Goal: Check status

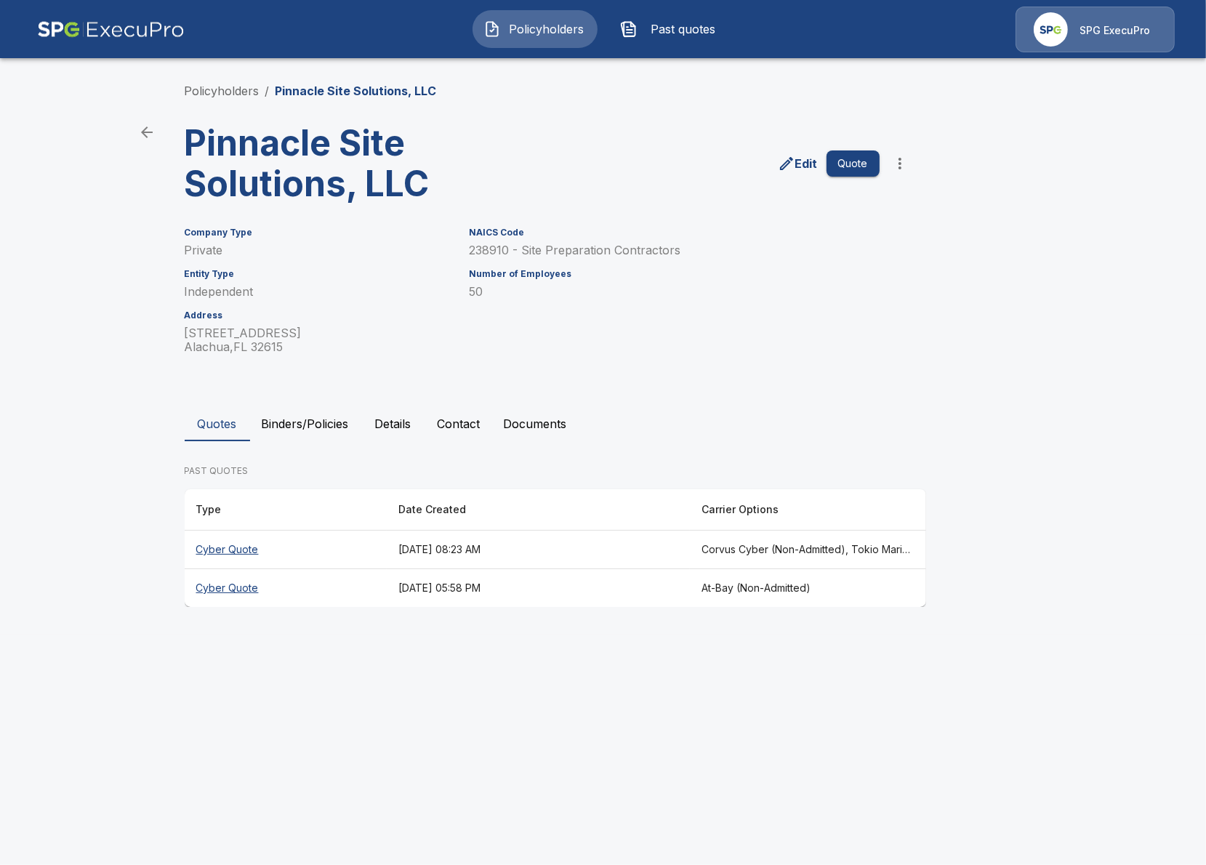
click at [392, 428] on button "Details" at bounding box center [392, 423] width 65 height 35
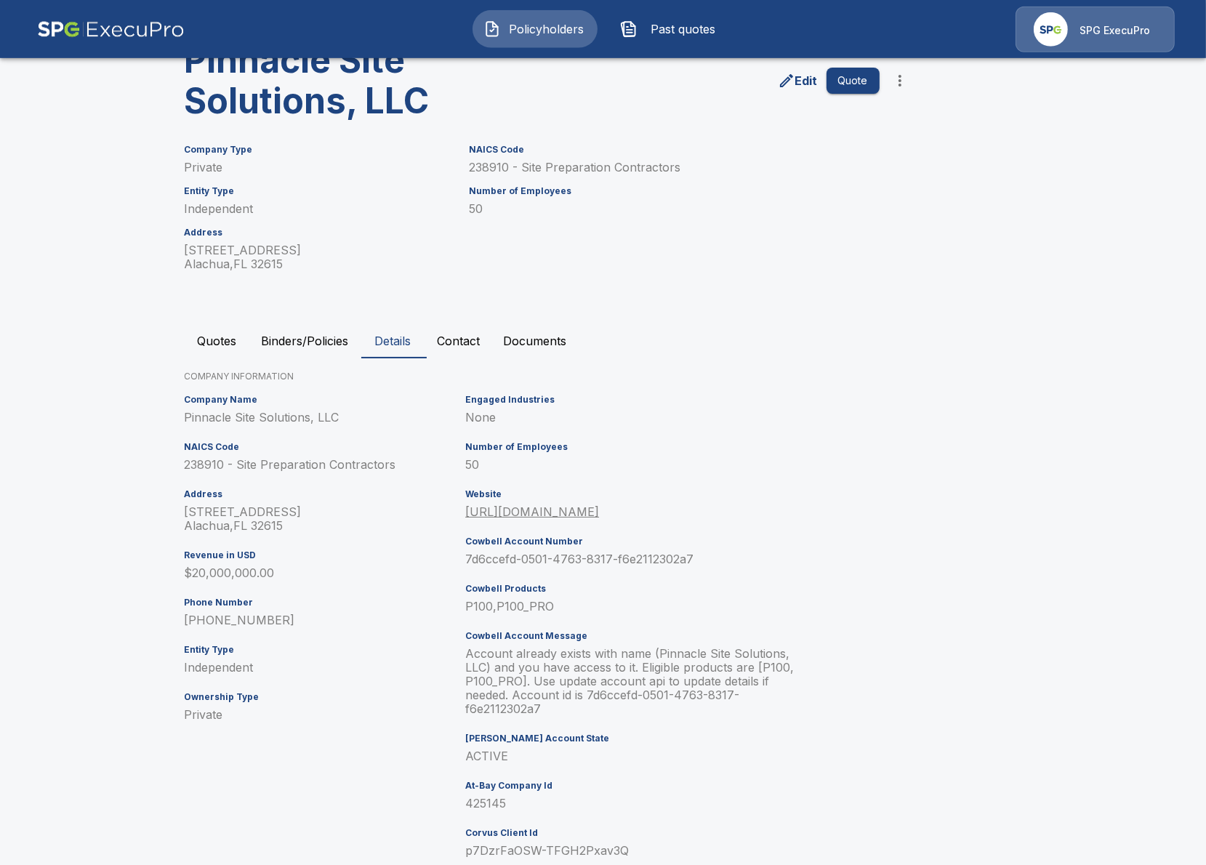
scroll to position [84, 0]
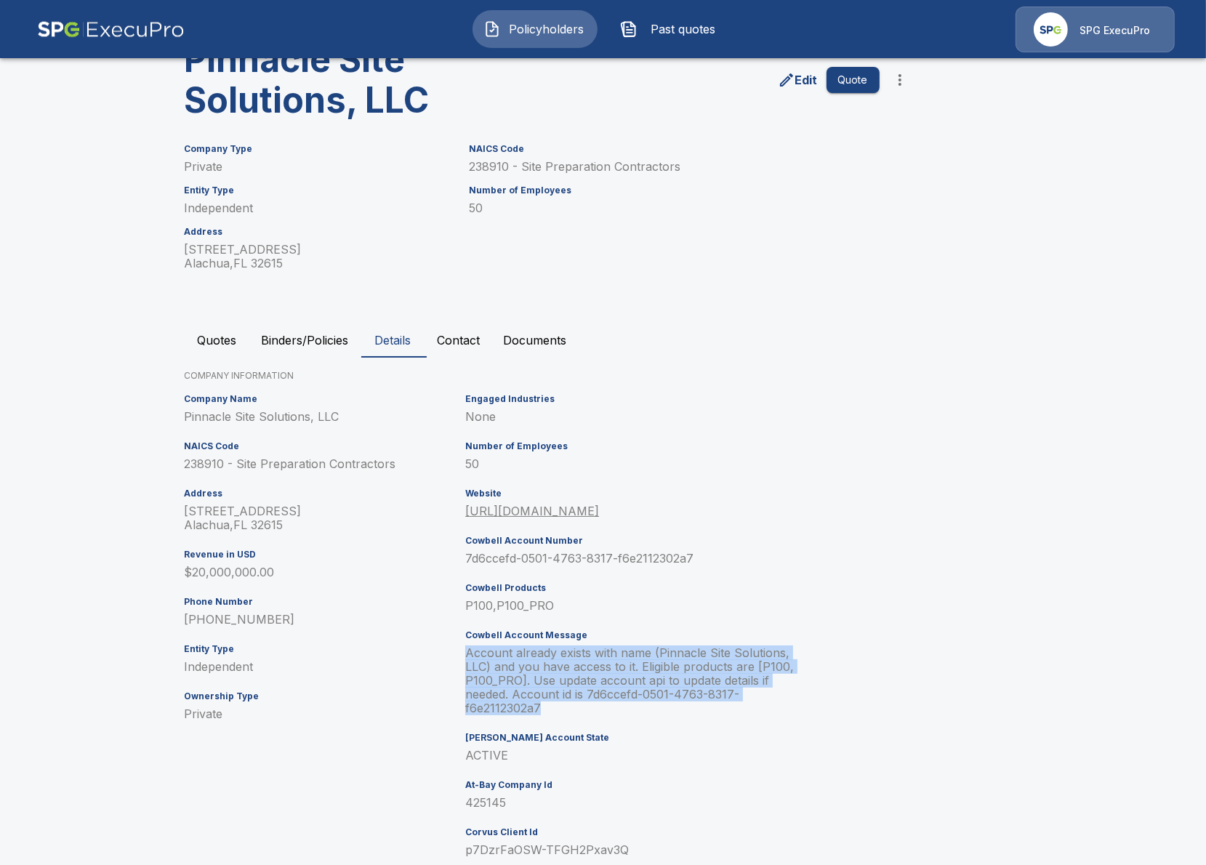
drag, startPoint x: 553, startPoint y: 705, endPoint x: 464, endPoint y: 653, distance: 103.6
click at [464, 653] on div "Engaged Industries None Number of Employees 50 Website https://pinnaclesite.com…" at bounding box center [634, 631] width 351 height 486
copy p "Account already exists with name (Pinnacle Site Solutions, LLC) and you have ac…"
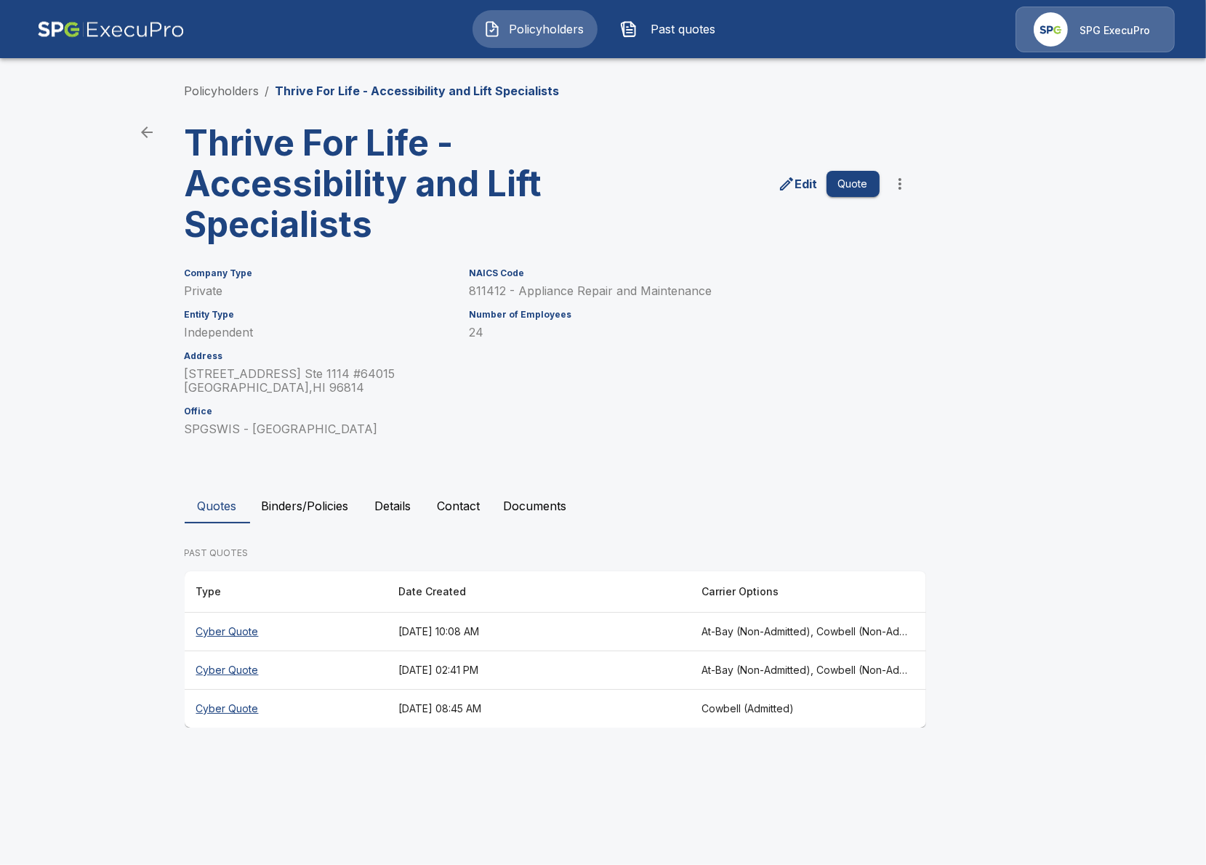
click at [365, 755] on html "Policyholders Past quotes SPG ExecuPro Policyholders / Thrive For Life - Access…" at bounding box center [603, 377] width 1206 height 755
click at [363, 641] on th "Cyber Quote" at bounding box center [286, 632] width 202 height 39
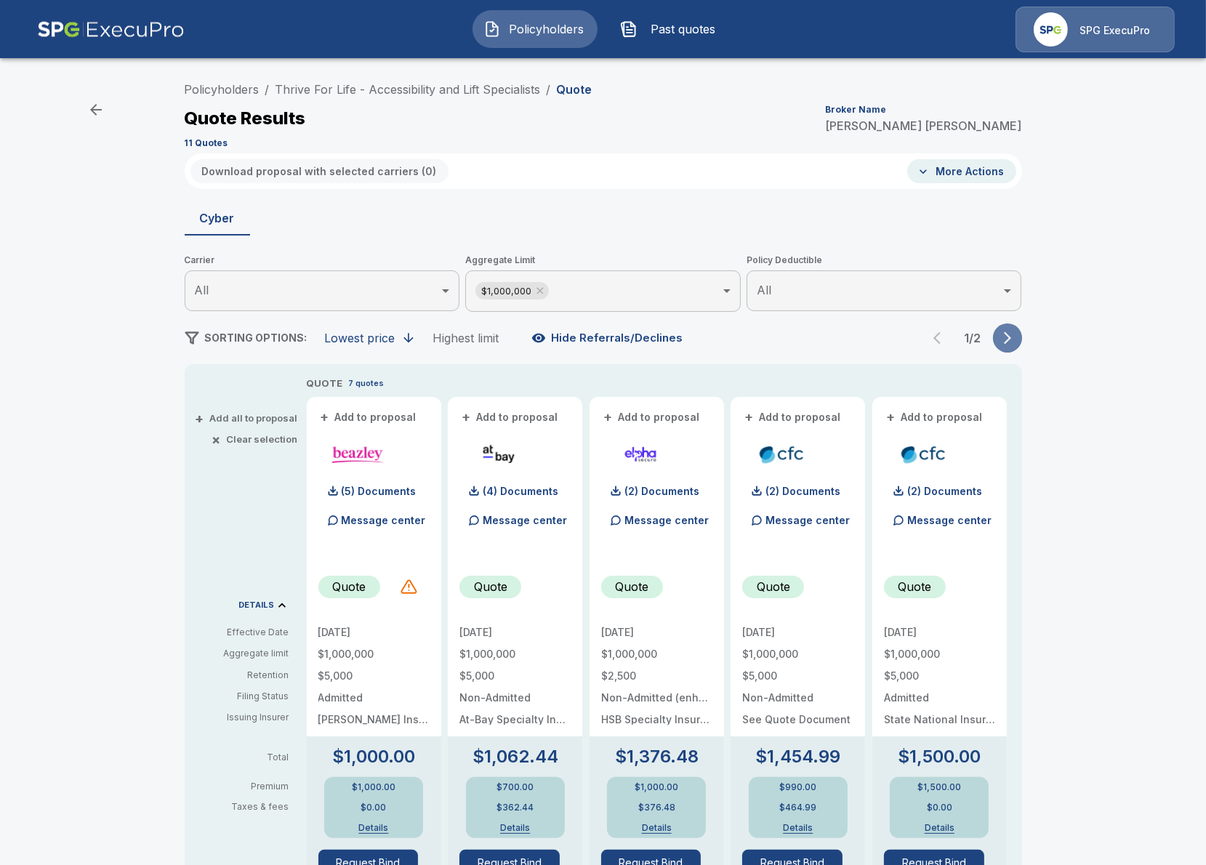
click at [1009, 350] on button "button" at bounding box center [1007, 337] width 29 height 29
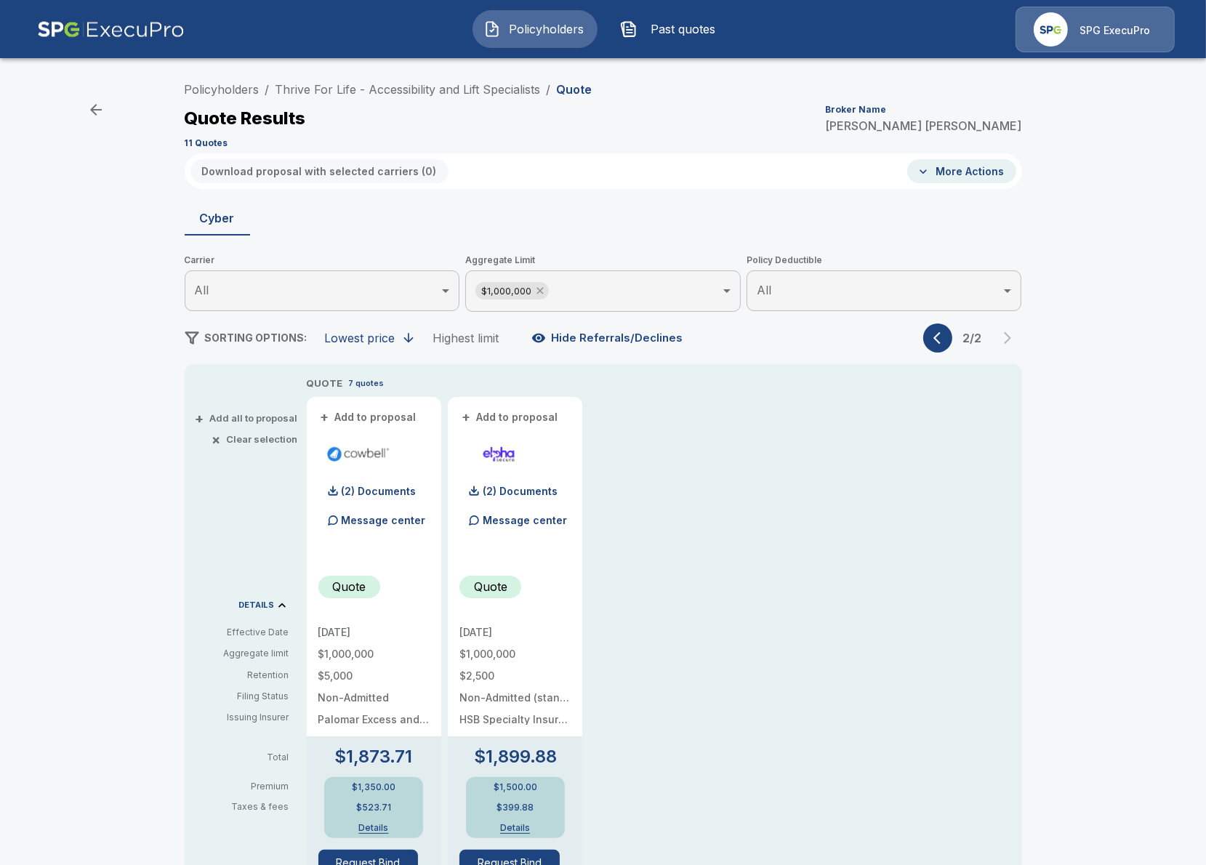
click at [539, 294] on icon at bounding box center [540, 291] width 12 height 12
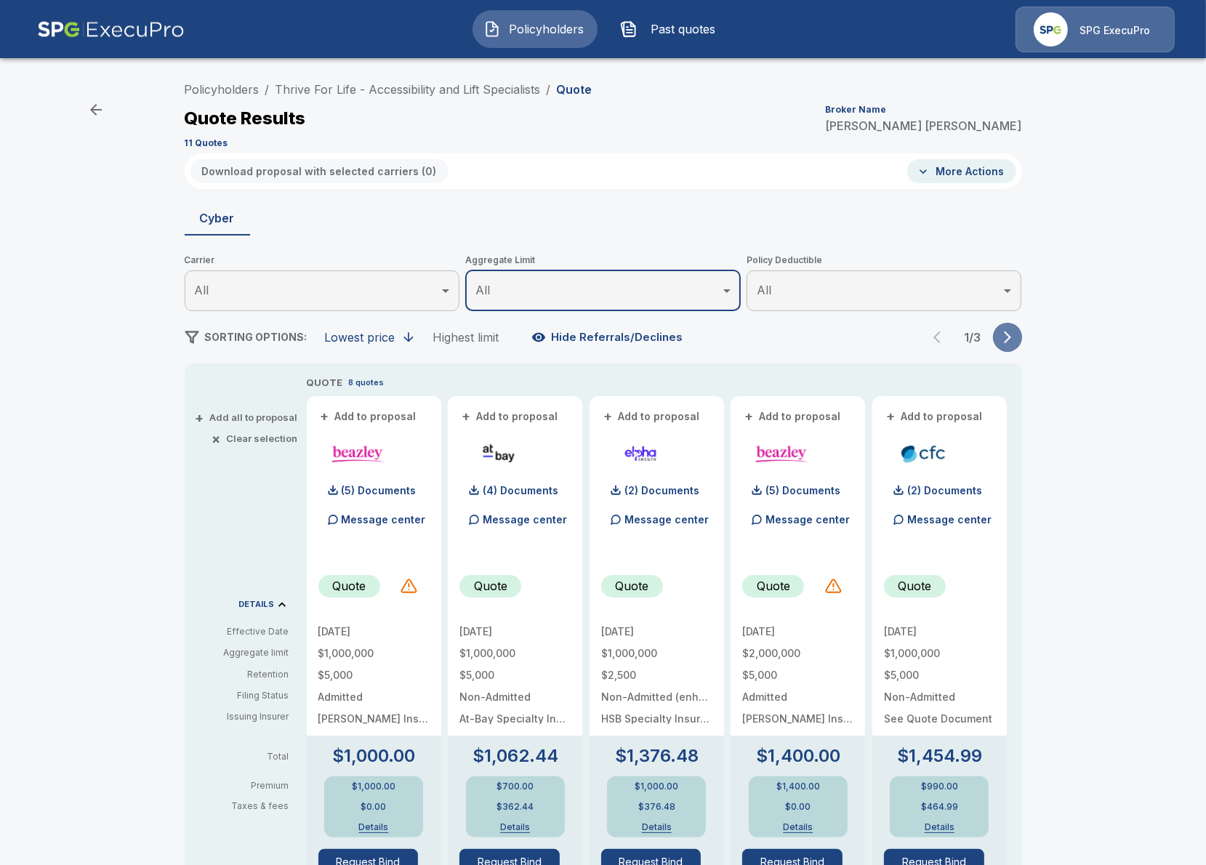
click at [1007, 347] on button "button" at bounding box center [1007, 337] width 29 height 29
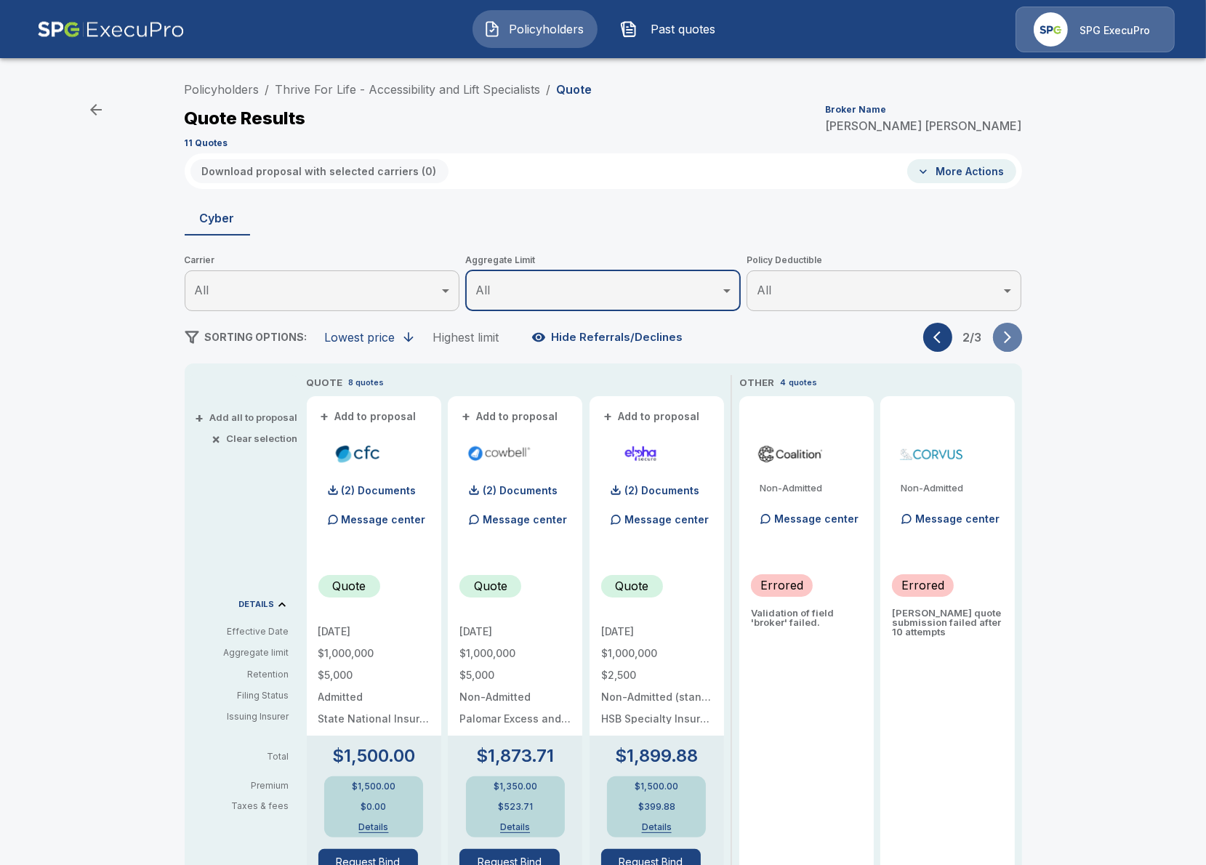
click at [1007, 347] on button "button" at bounding box center [1007, 337] width 29 height 29
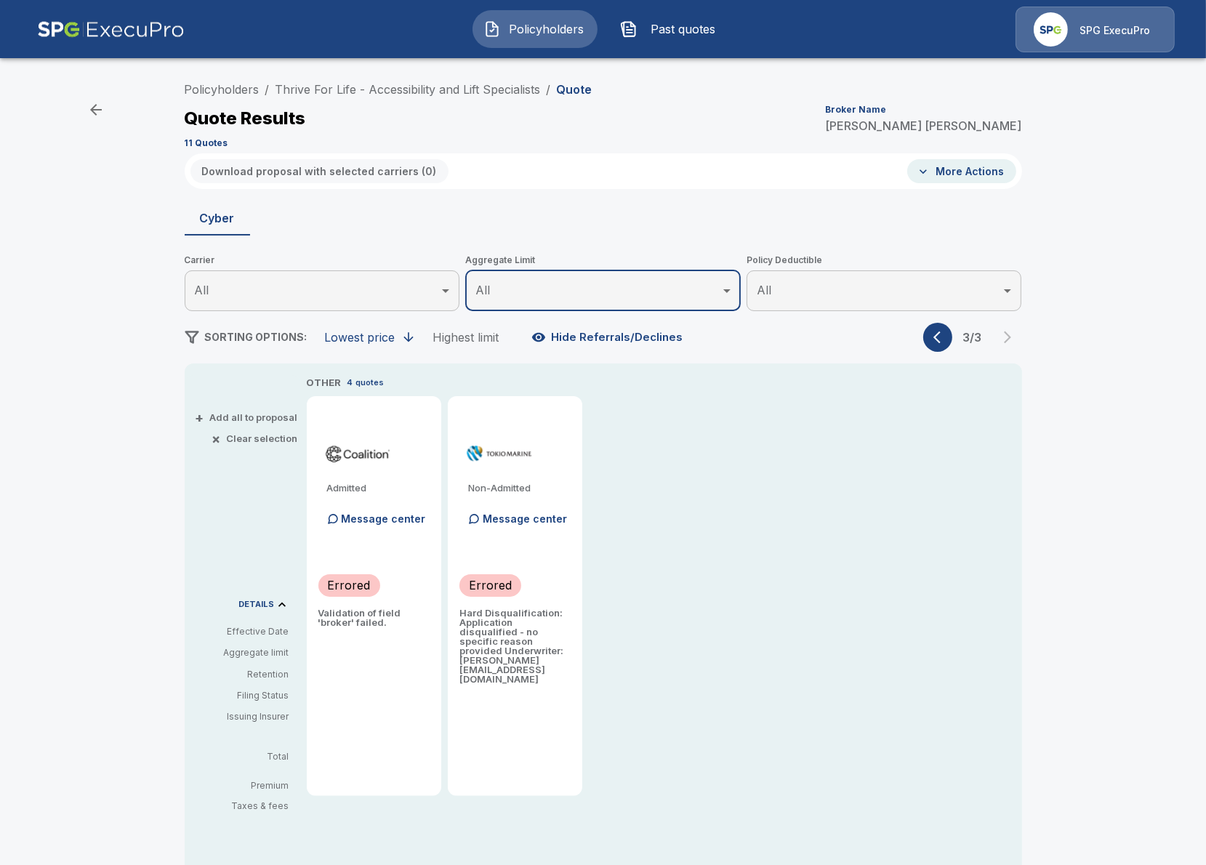
click at [86, 306] on div "Policyholders / Thrive For Life - Accessibility and Lift Specialists / Quote Qu…" at bounding box center [603, 541] width 1206 height 945
